Goal: Task Accomplishment & Management: Use online tool/utility

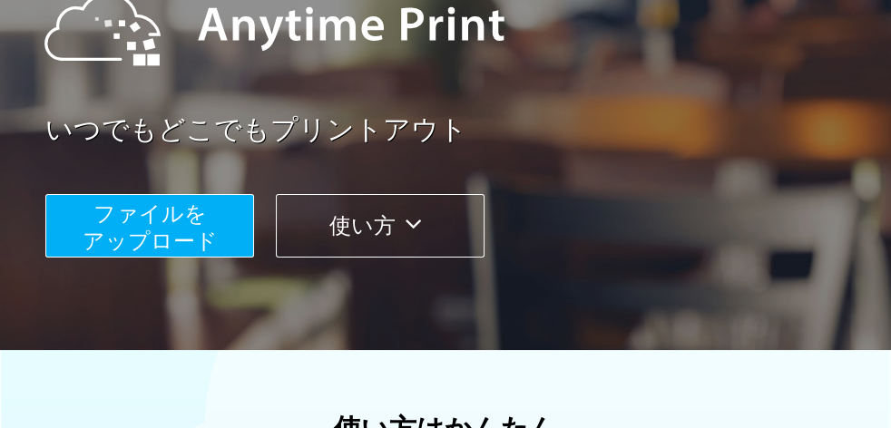
scroll to position [241, 0]
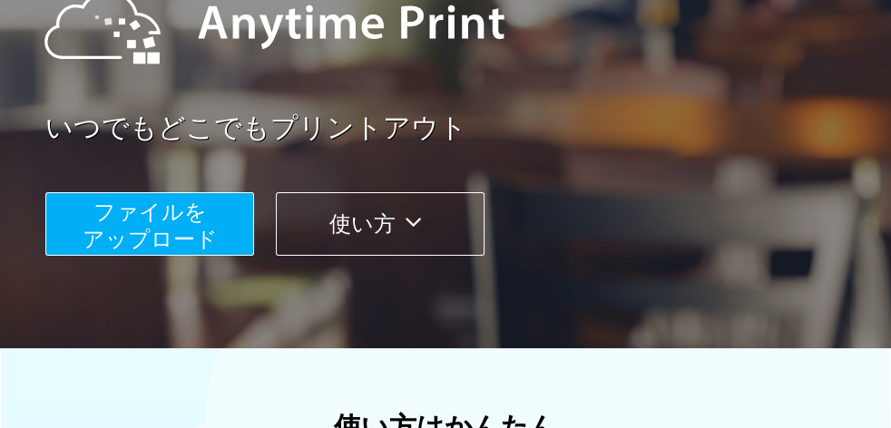
click at [190, 216] on span "ファイルを ​​アップロード" at bounding box center [150, 226] width 135 height 52
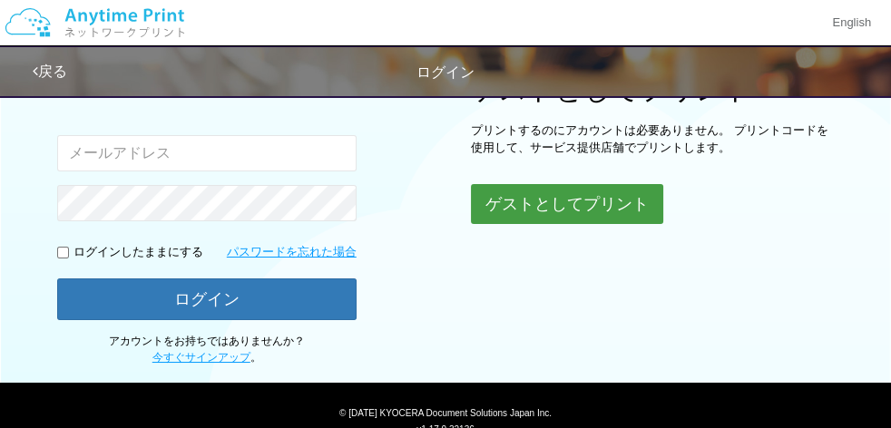
click at [534, 205] on button "ゲストとしてプリント" at bounding box center [567, 204] width 192 height 40
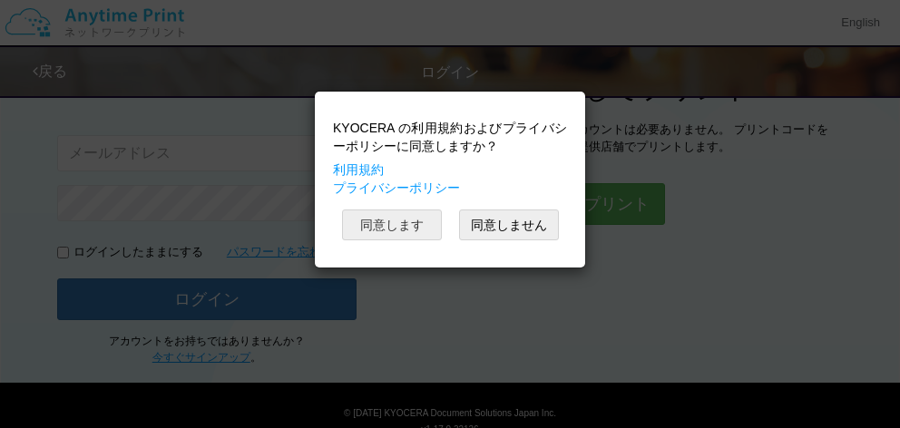
click at [383, 221] on button "同意します" at bounding box center [392, 225] width 100 height 31
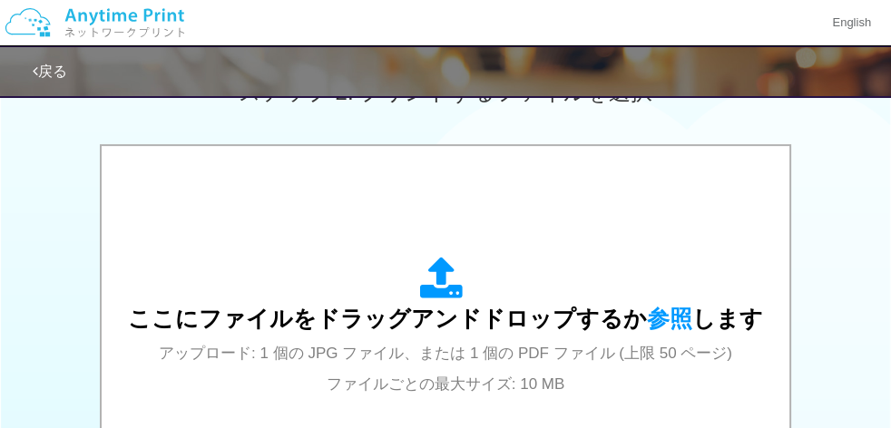
scroll to position [604, 0]
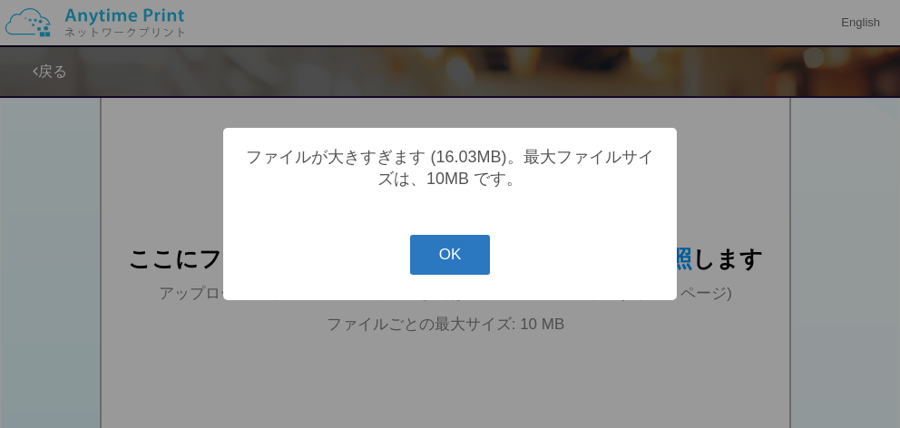
click at [479, 267] on button "OK" at bounding box center [450, 255] width 81 height 40
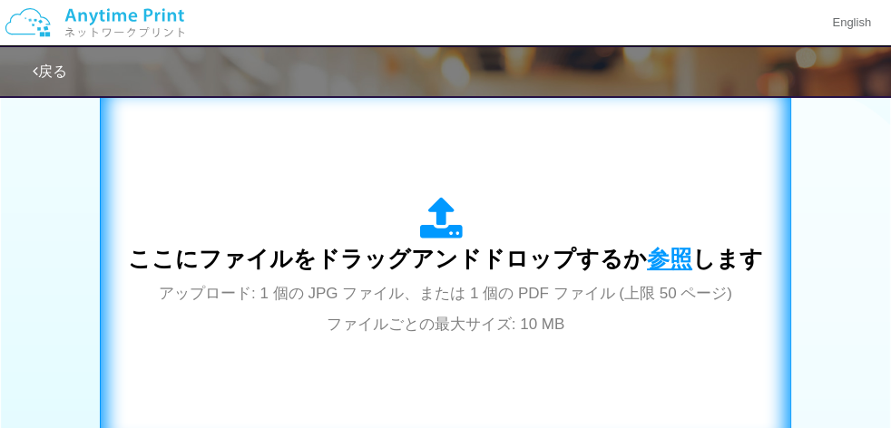
click at [654, 255] on span "参照" at bounding box center [669, 258] width 45 height 25
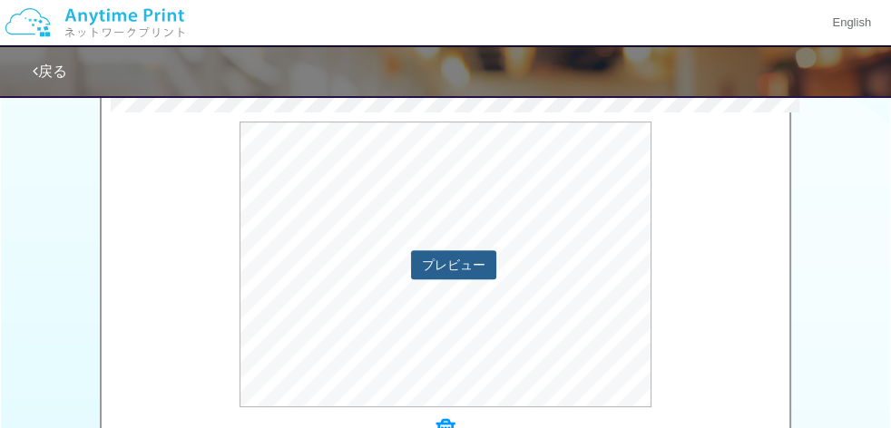
click at [461, 267] on button "プレビュー" at bounding box center [453, 264] width 85 height 29
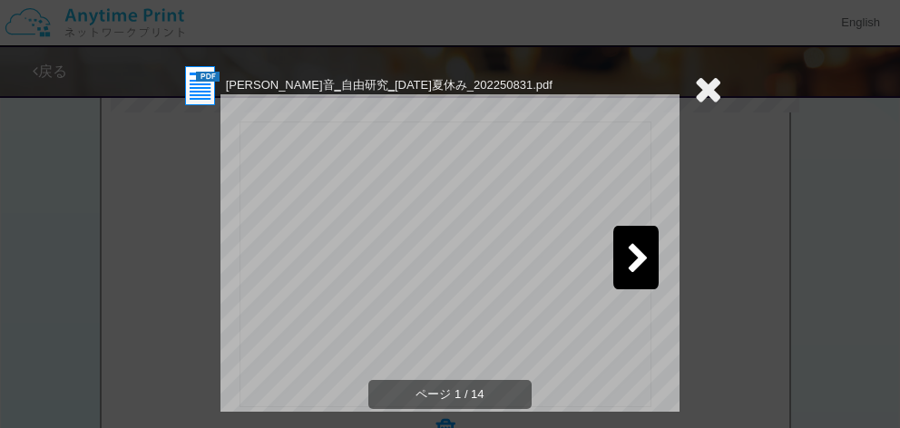
click at [633, 264] on icon at bounding box center [638, 260] width 23 height 32
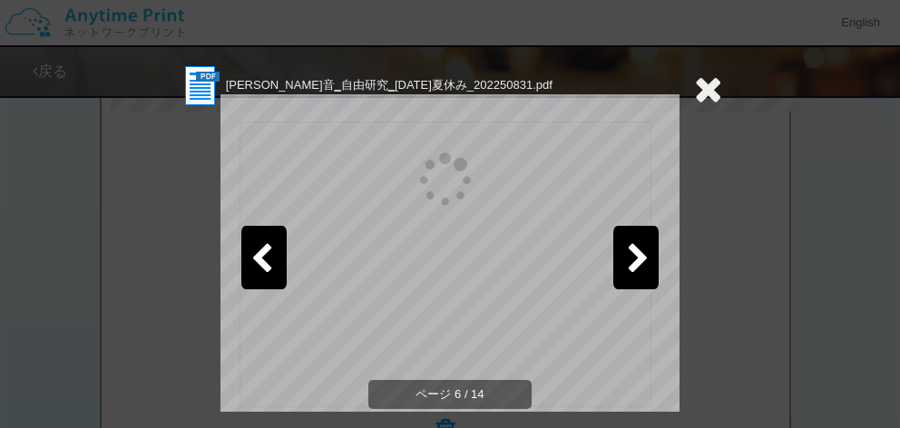
click at [633, 264] on icon at bounding box center [638, 260] width 23 height 32
click at [702, 89] on icon at bounding box center [708, 89] width 28 height 36
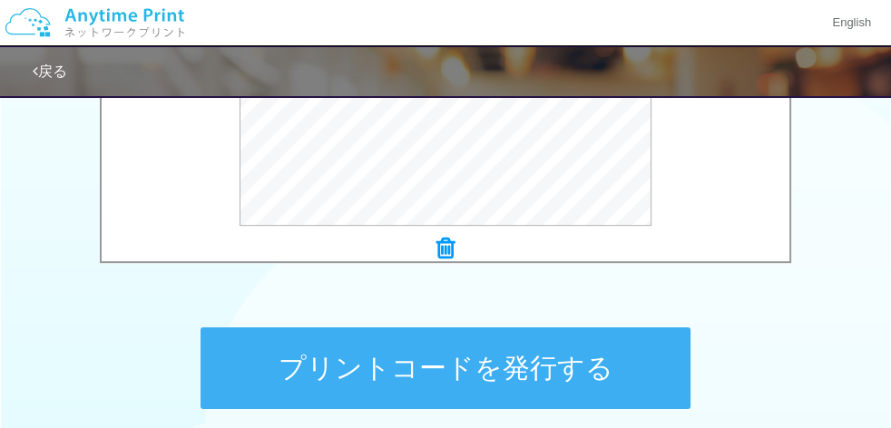
scroll to position [786, 0]
click at [541, 374] on button "プリントコードを発行する" at bounding box center [446, 369] width 490 height 82
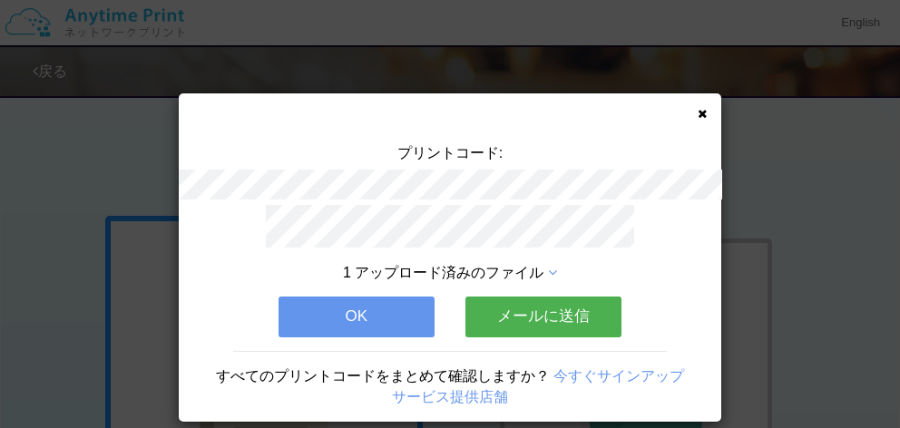
scroll to position [39, 0]
